Goal: Check status: Check status

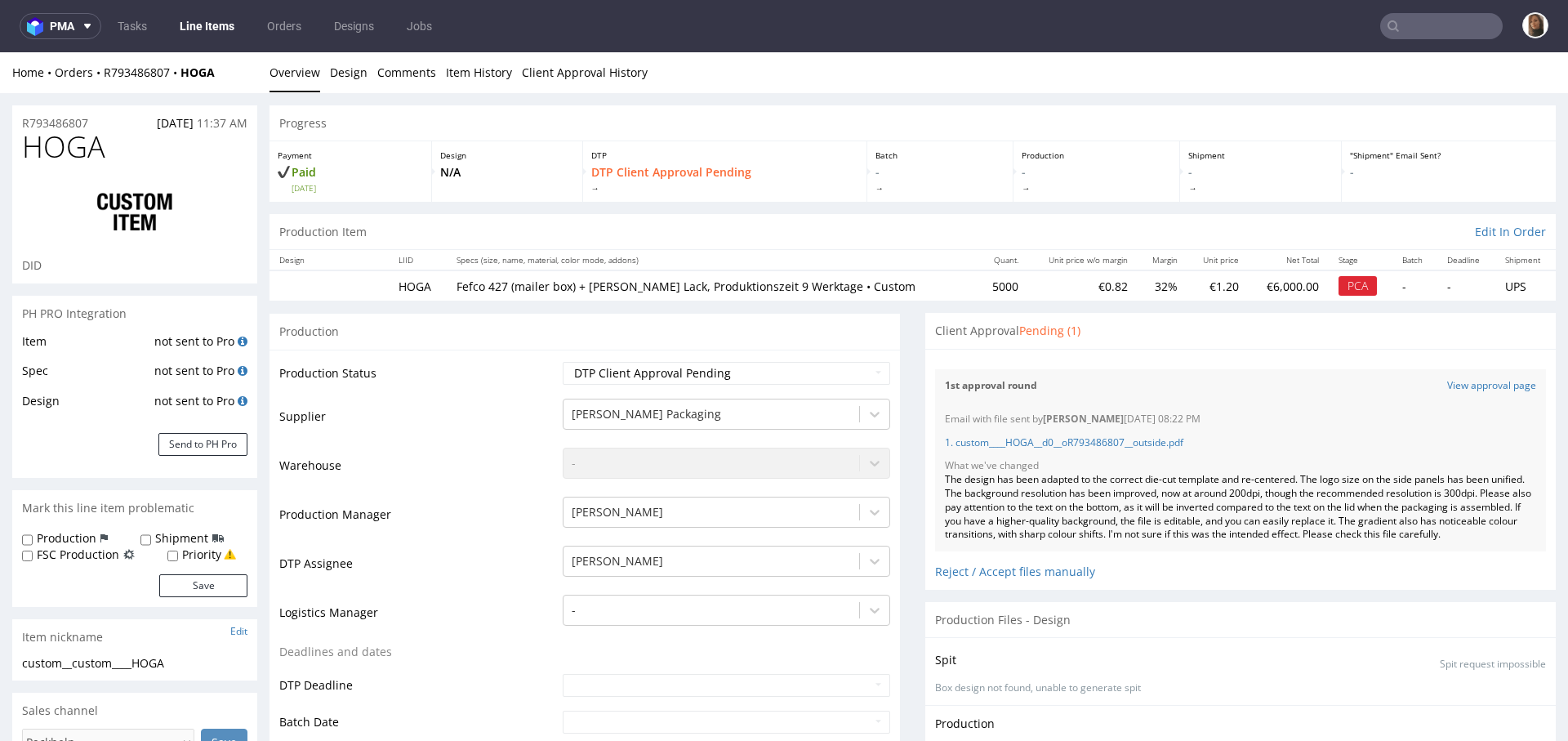
scroll to position [36, 0]
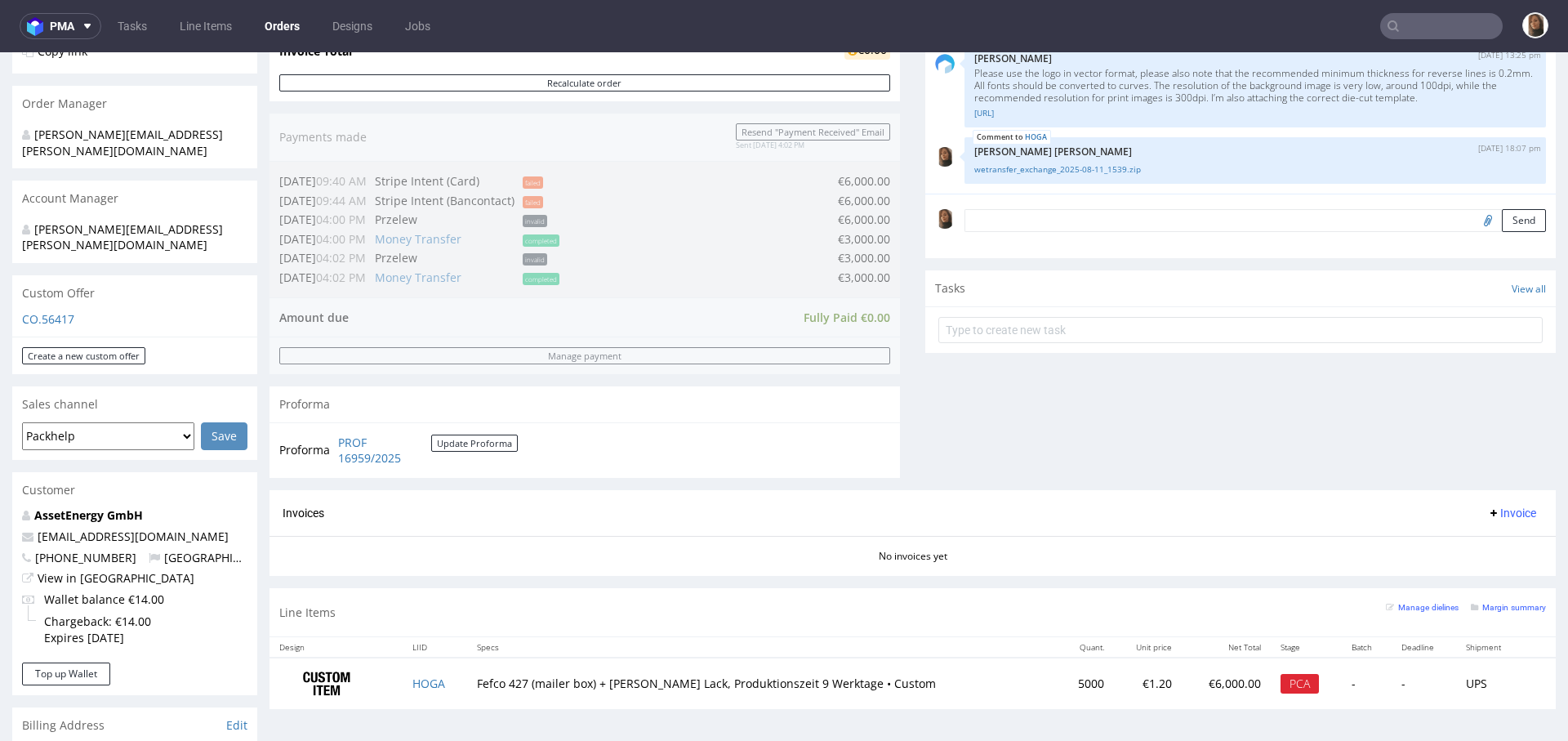
scroll to position [472, 0]
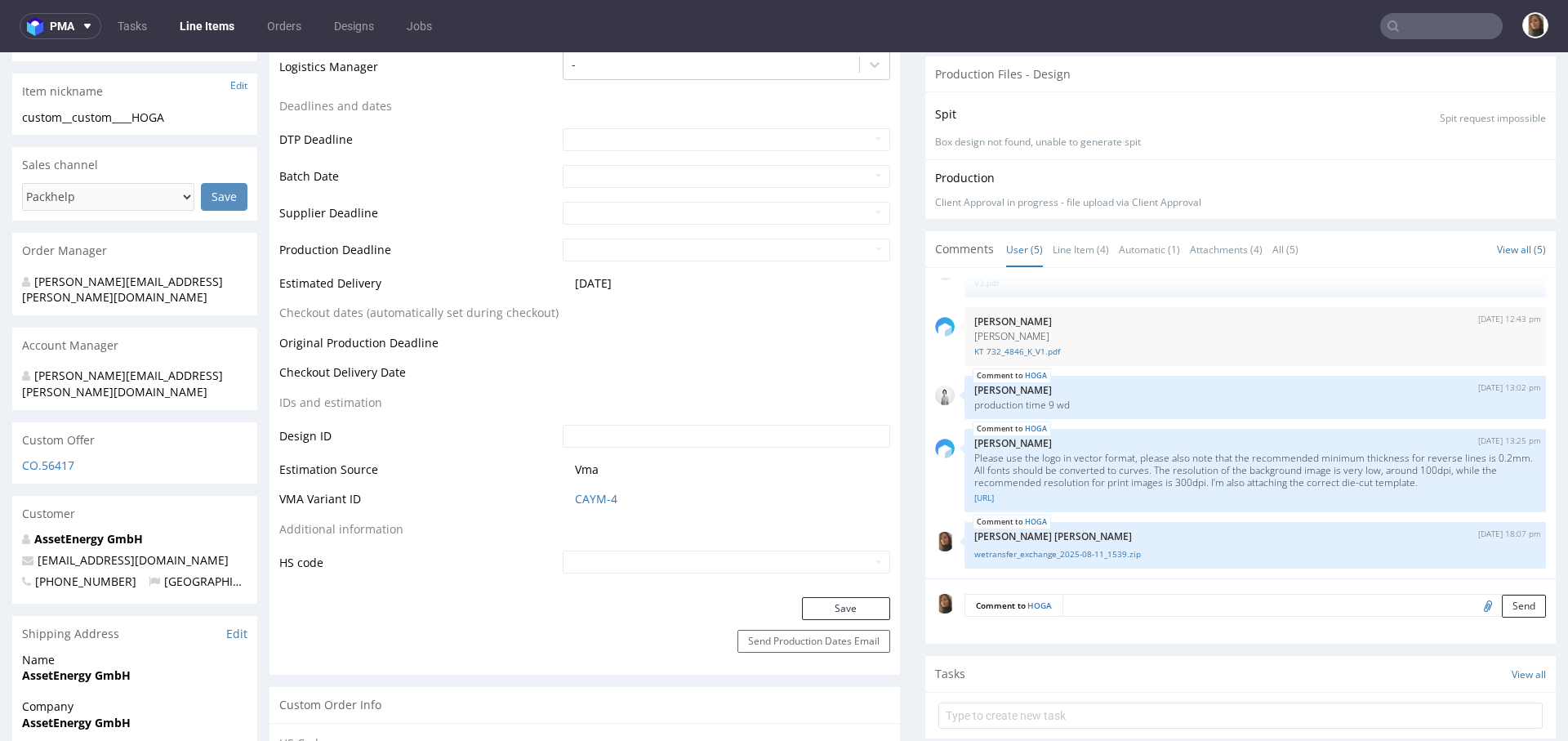
scroll to position [799, 0]
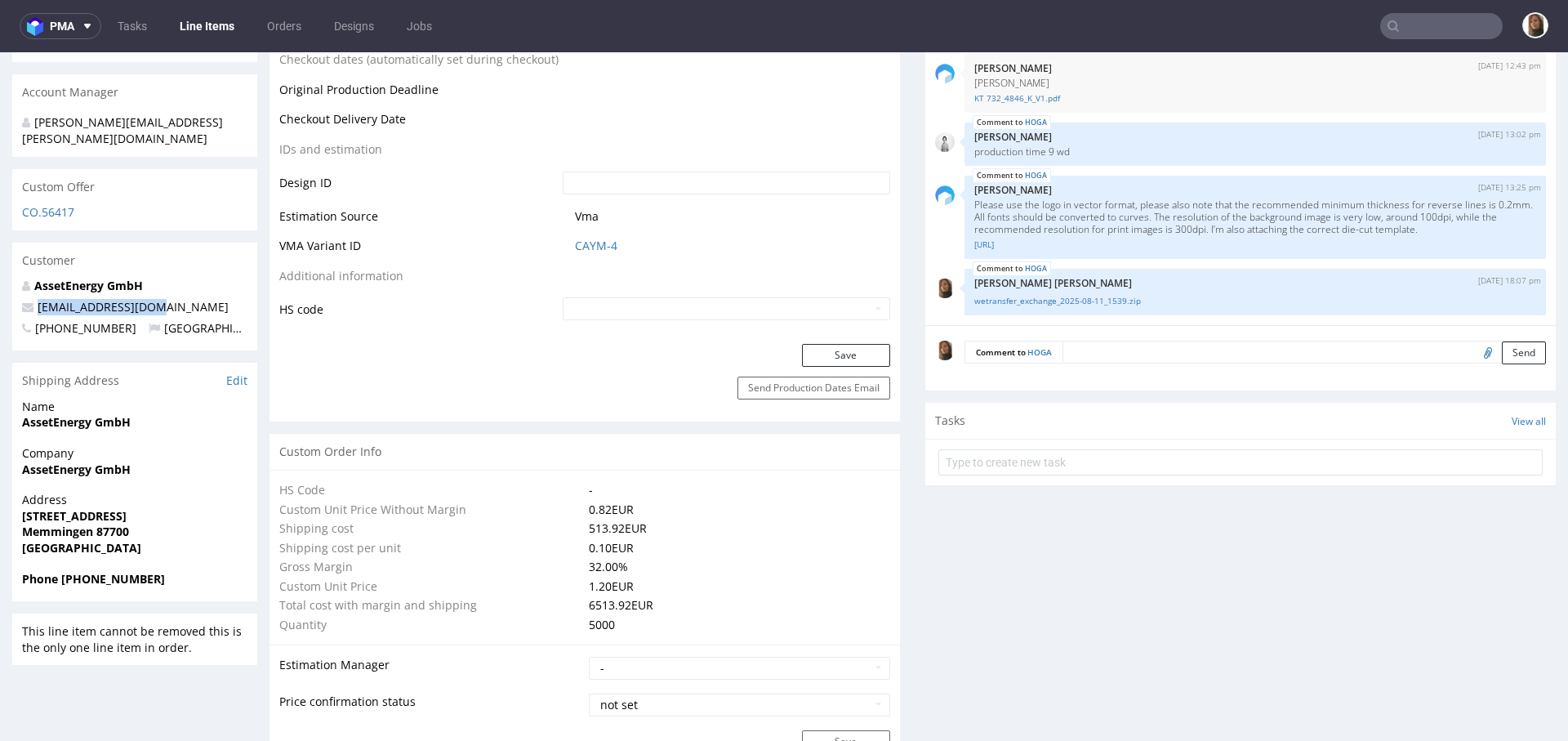
drag, startPoint x: 168, startPoint y: 272, endPoint x: 19, endPoint y: 272, distance: 149.0
click at [19, 277] on div "AssetEnergy GmbH info@assetenergy.de +4917684511560 Germany" at bounding box center [134, 314] width 245 height 73
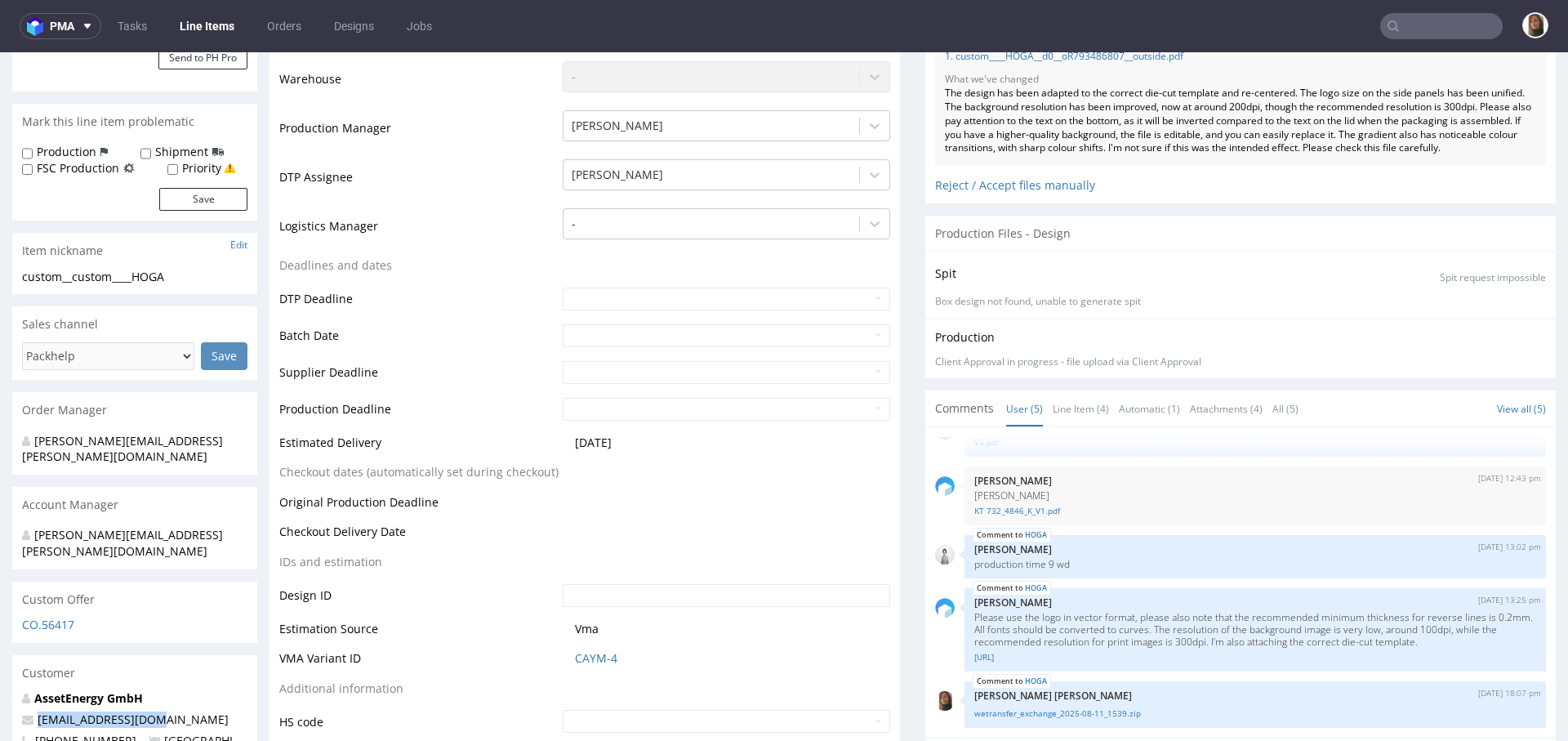
scroll to position [239, 0]
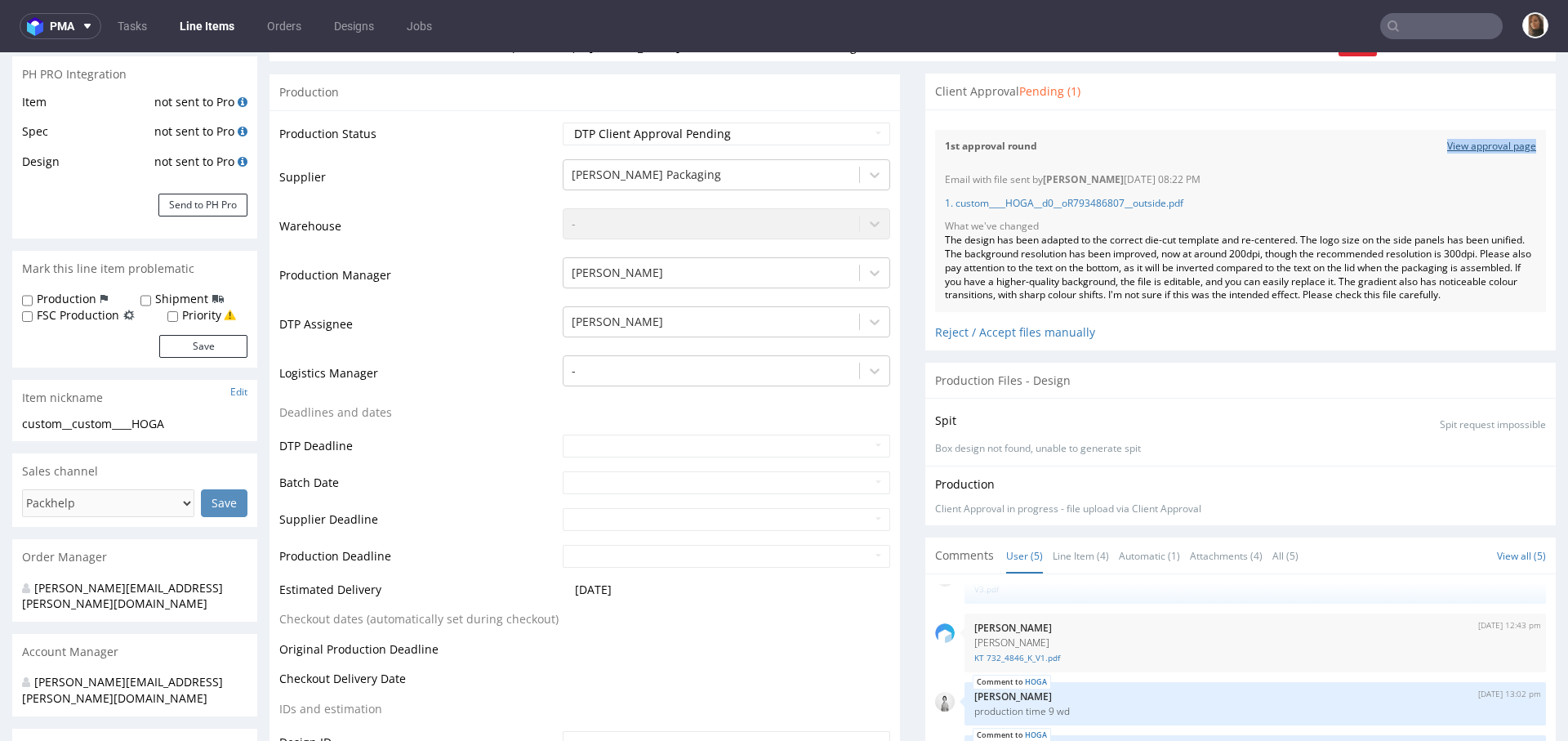
copy link "View approval page"
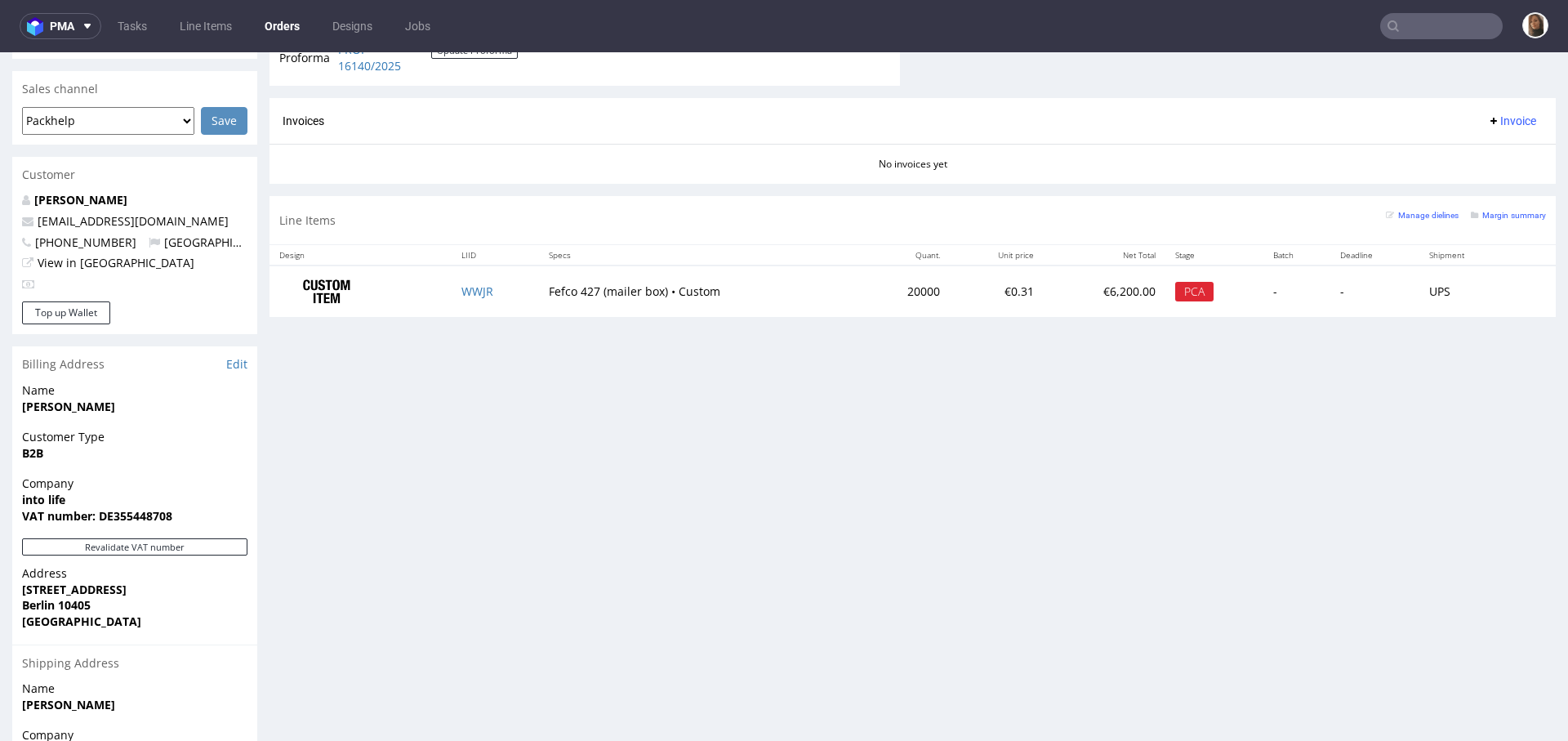
scroll to position [821, 0]
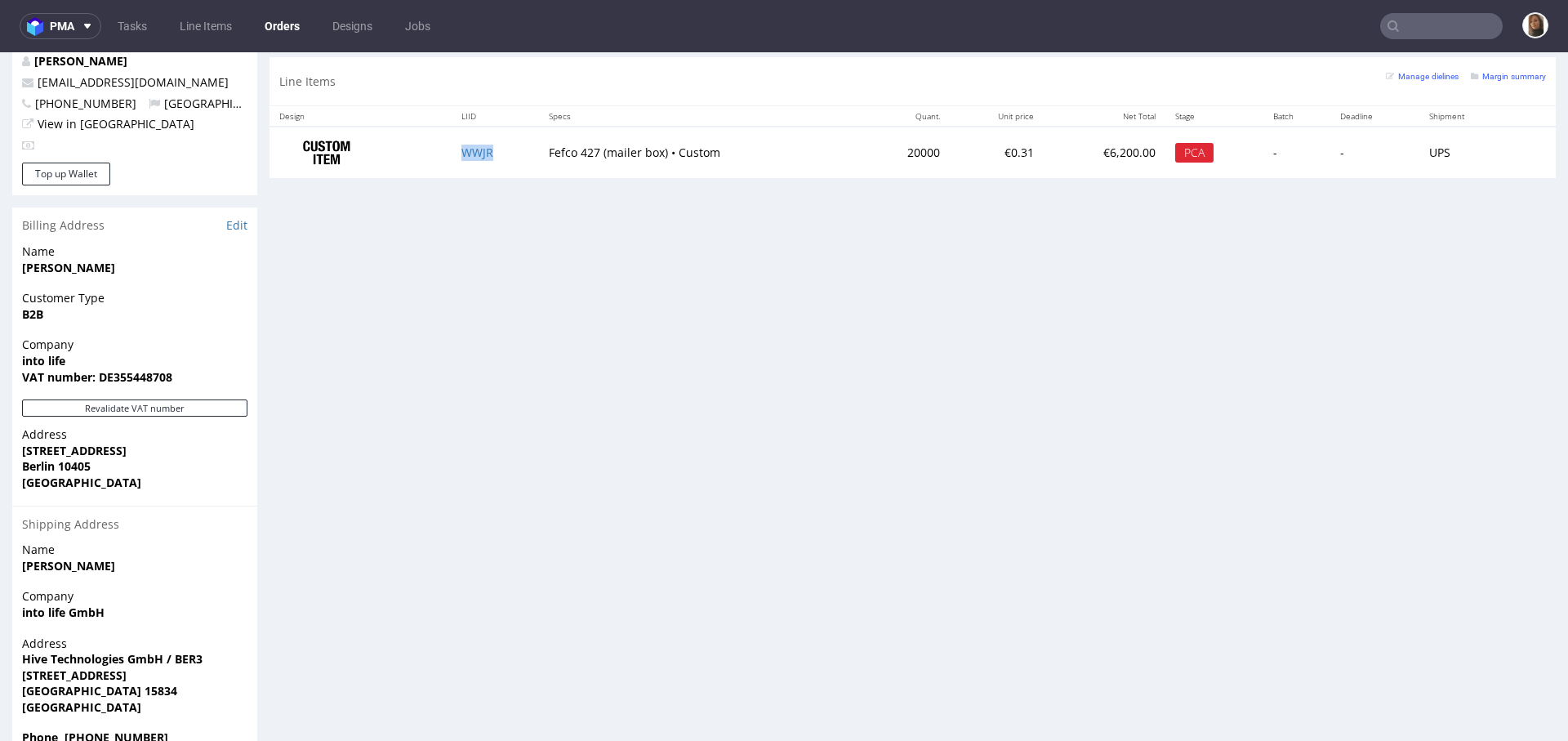
click at [460, 156] on td "WWJR" at bounding box center [495, 152] width 86 height 52
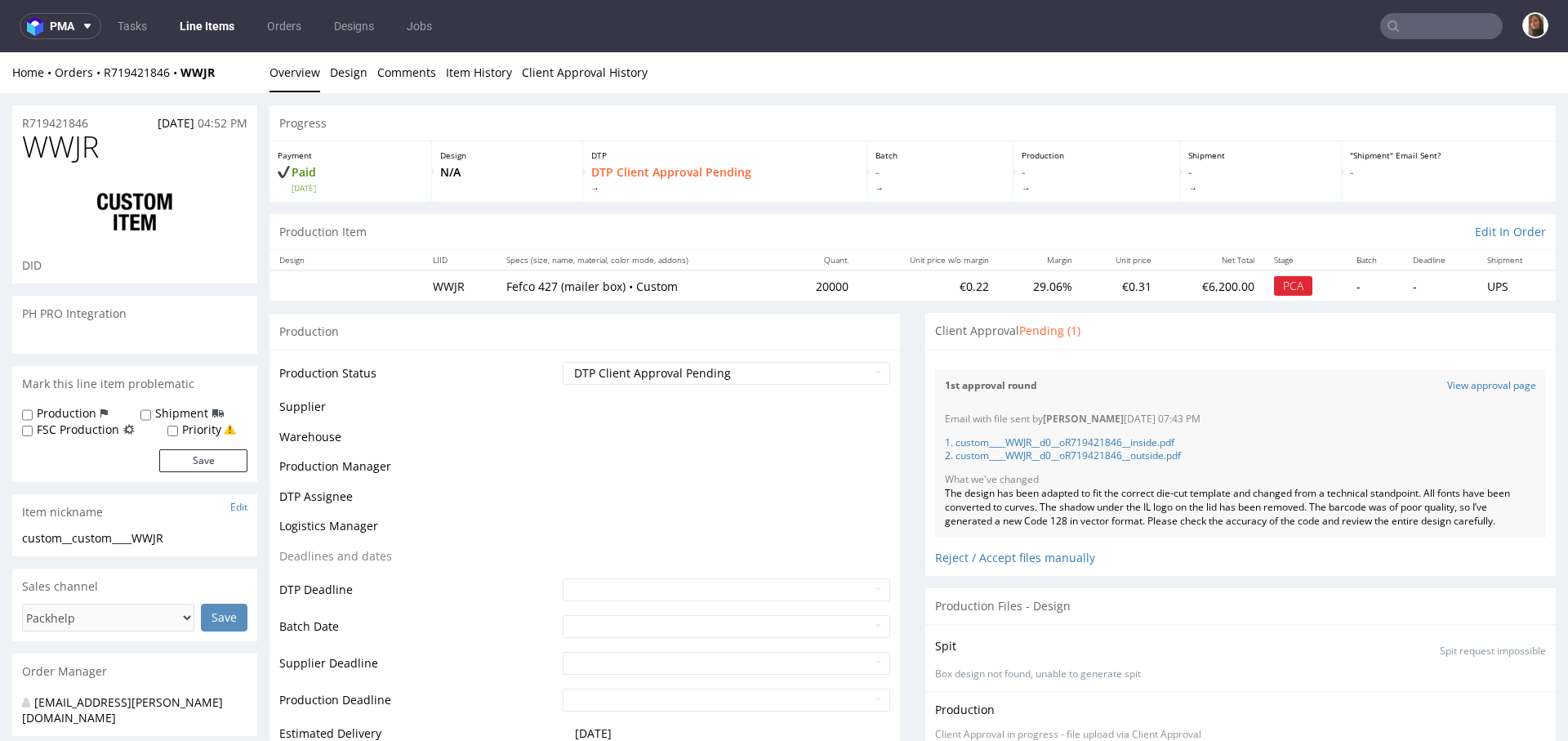
scroll to position [34, 0]
